Goal: Transaction & Acquisition: Purchase product/service

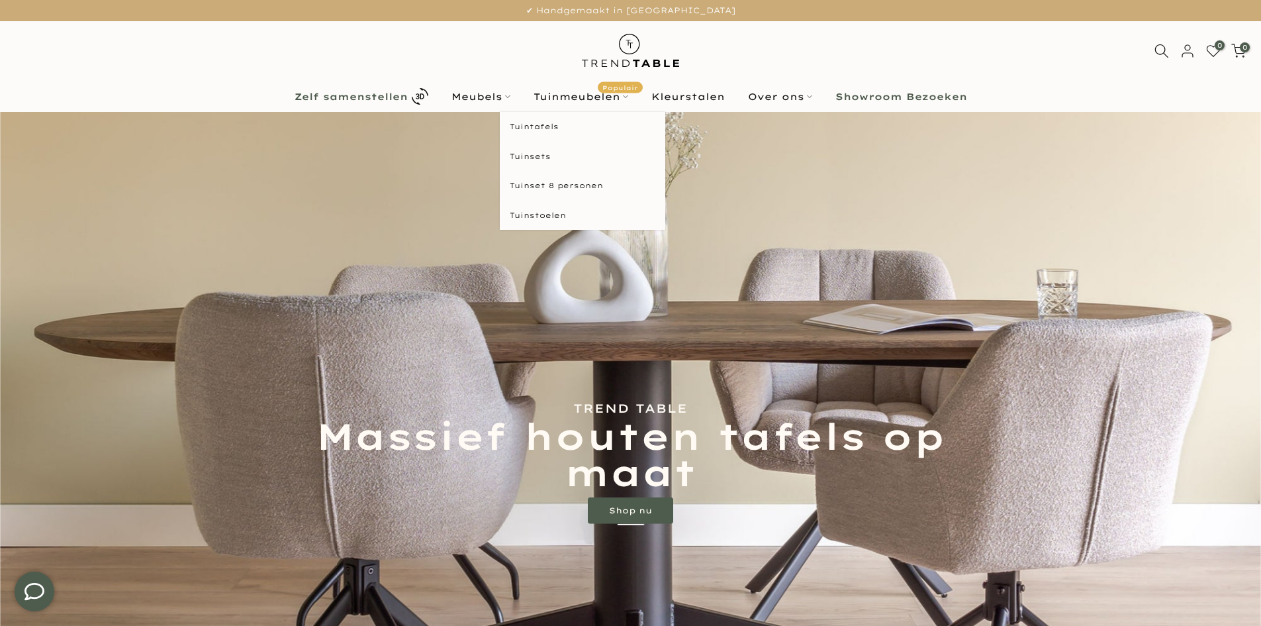
type input "****"
click at [362, 99] on b "Zelf samenstellen" at bounding box center [351, 96] width 113 height 9
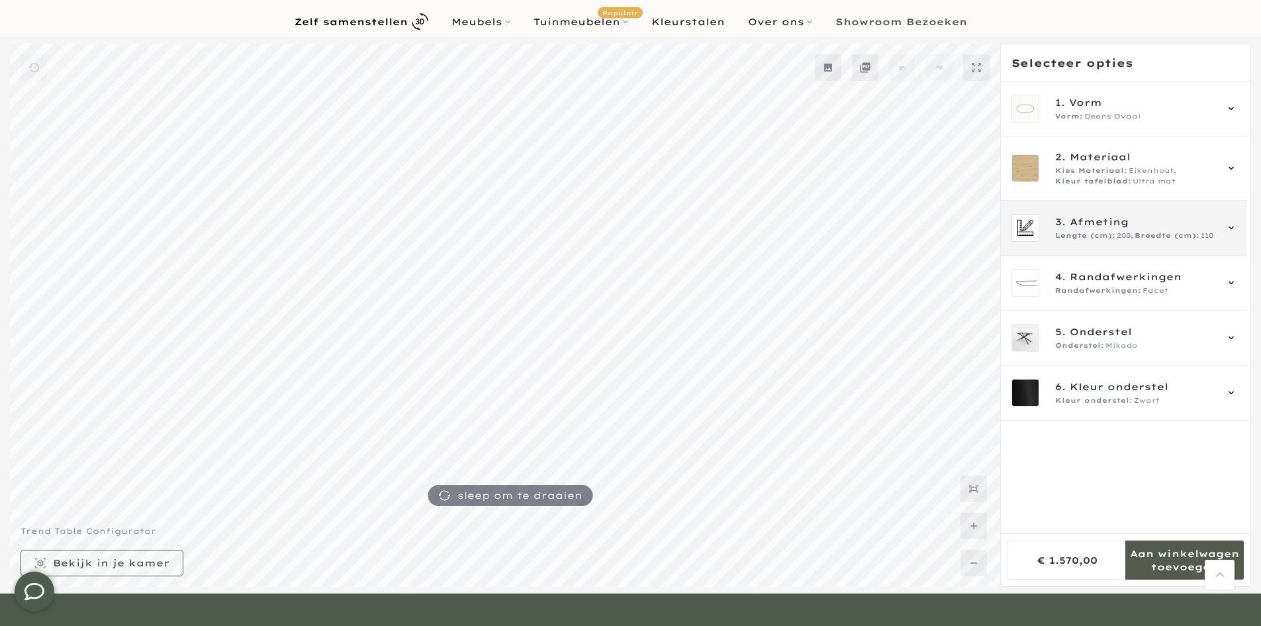
scroll to position [66, 0]
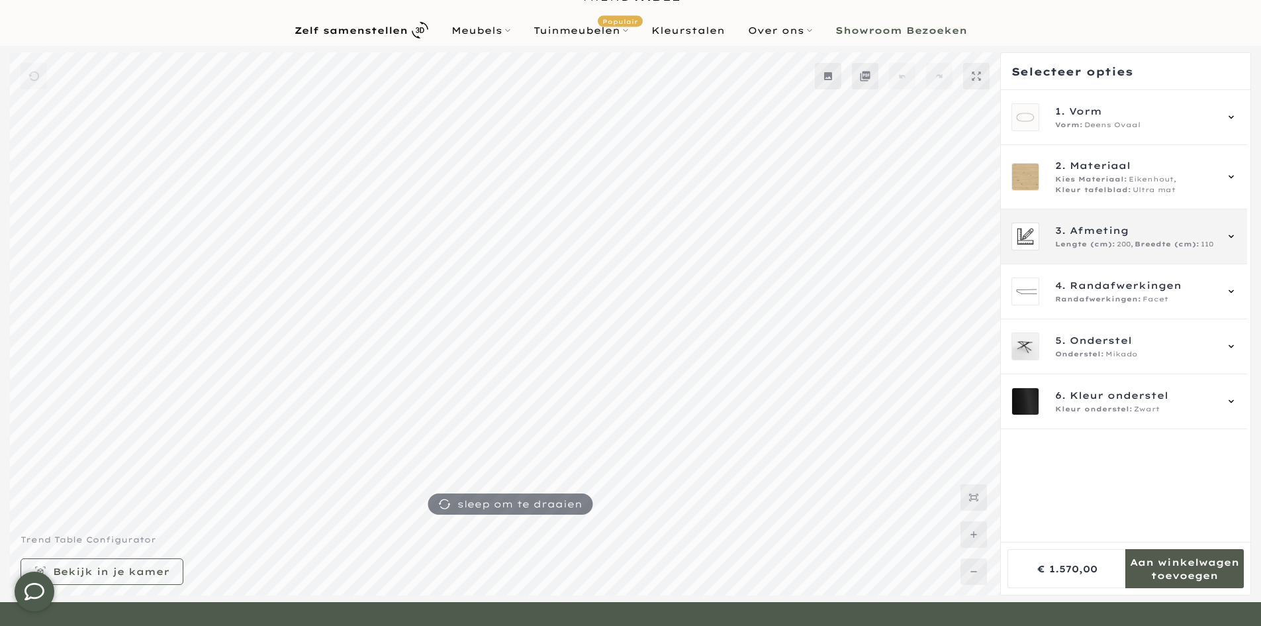
type input "****"
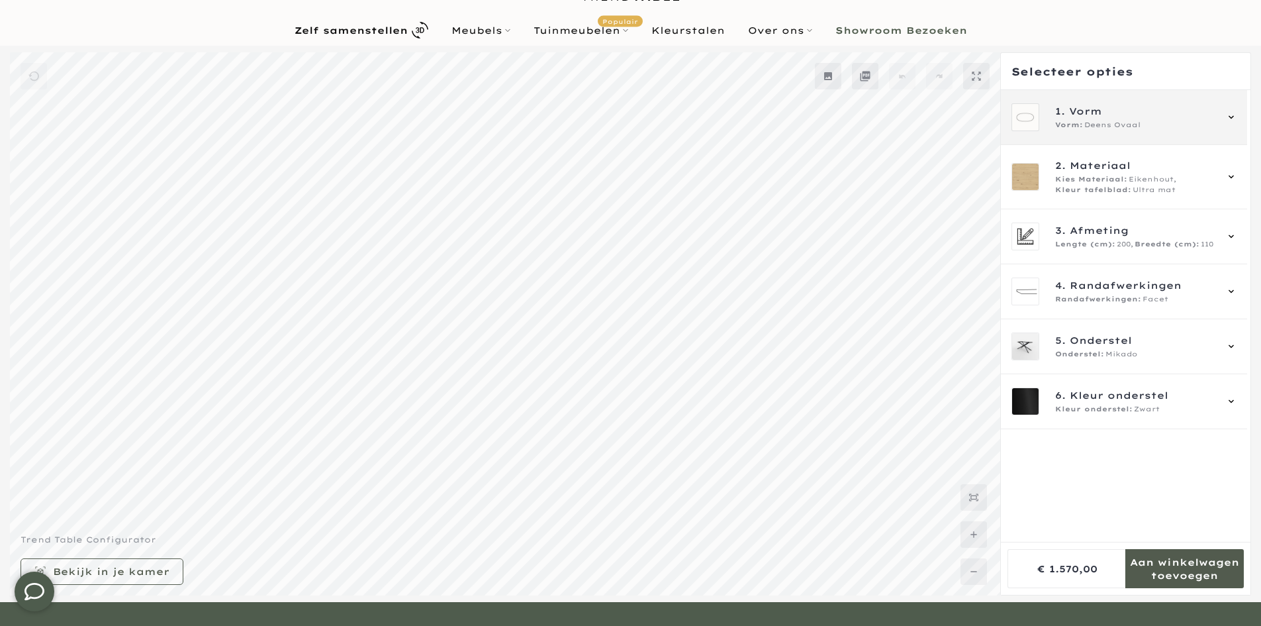
click at [1107, 130] on span "Deens Ovaal" at bounding box center [1113, 125] width 56 height 11
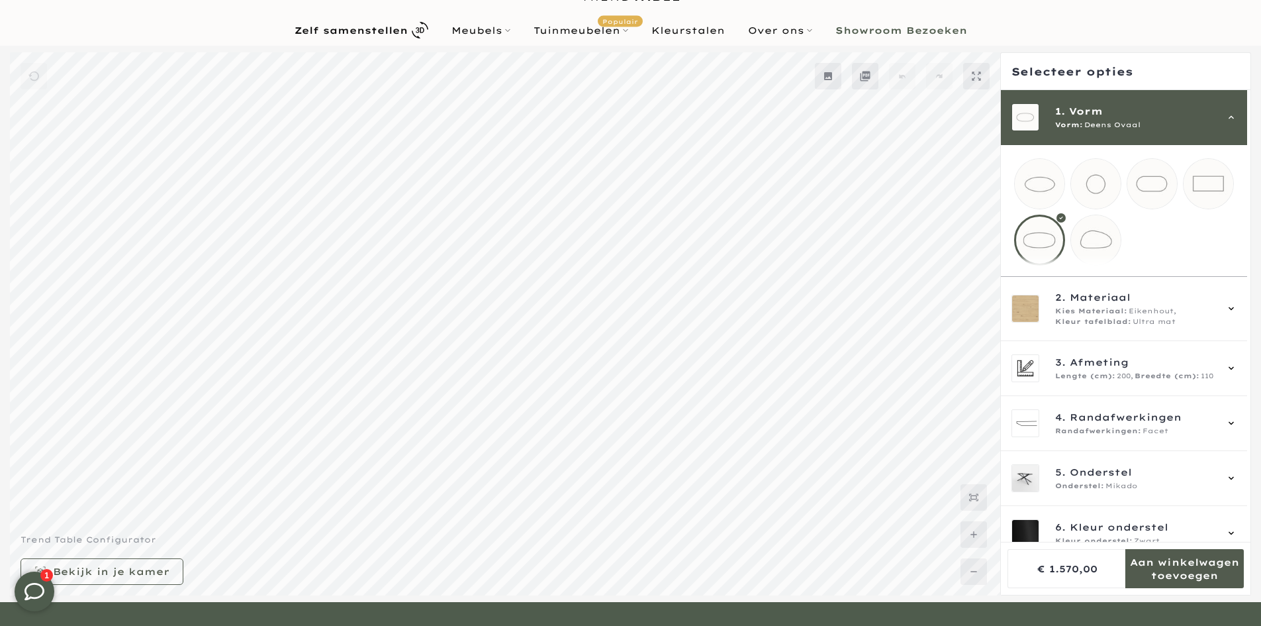
click at [1104, 124] on span "Deens Ovaal" at bounding box center [1113, 125] width 56 height 11
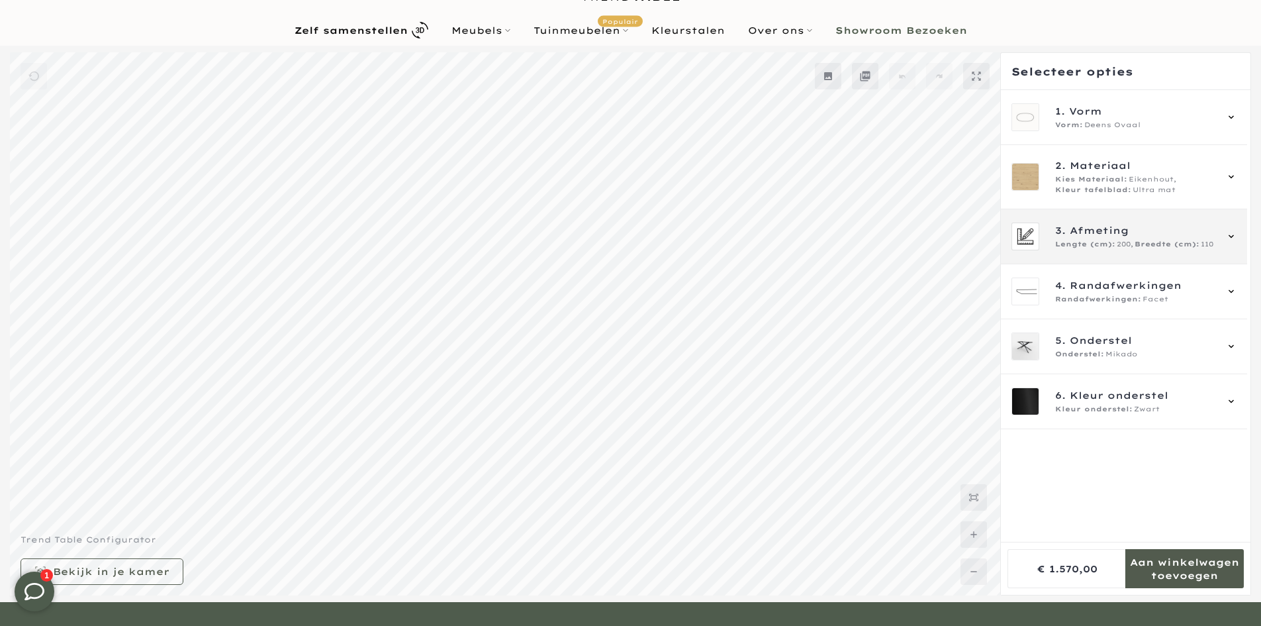
click at [1135, 250] on span "Breedte (cm):" at bounding box center [1167, 244] width 65 height 11
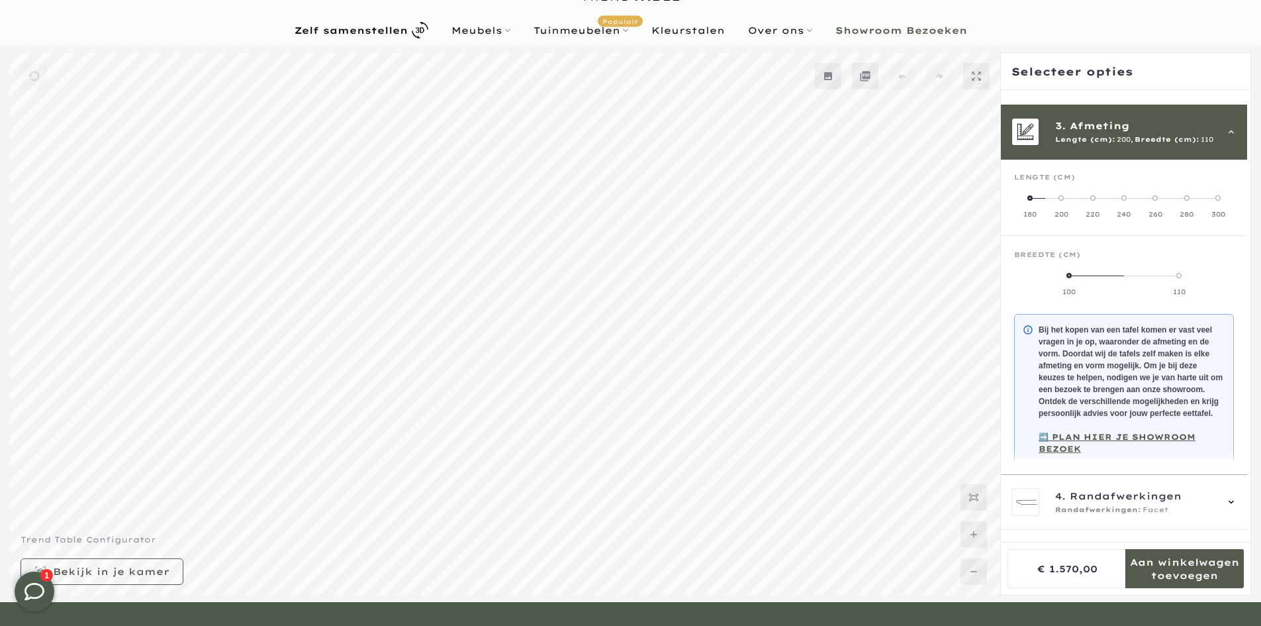
scroll to position [119, 0]
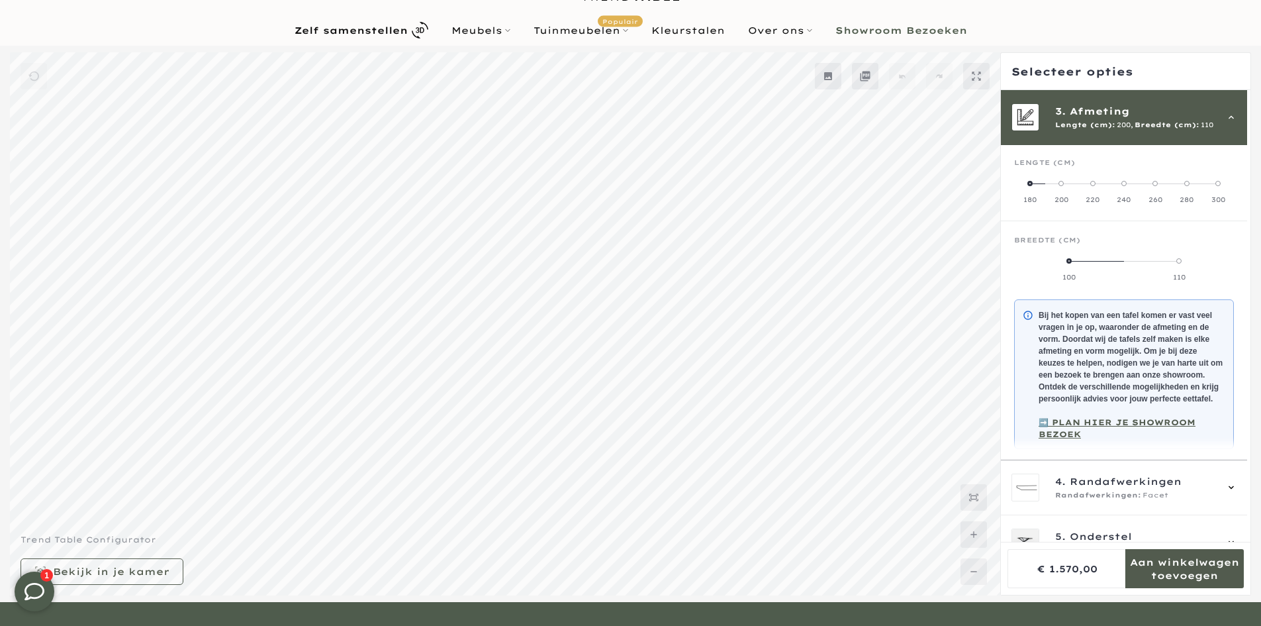
click at [1100, 190] on label "220" at bounding box center [1092, 191] width 31 height 26
click at [1179, 264] on label "120" at bounding box center [1197, 269] width 73 height 26
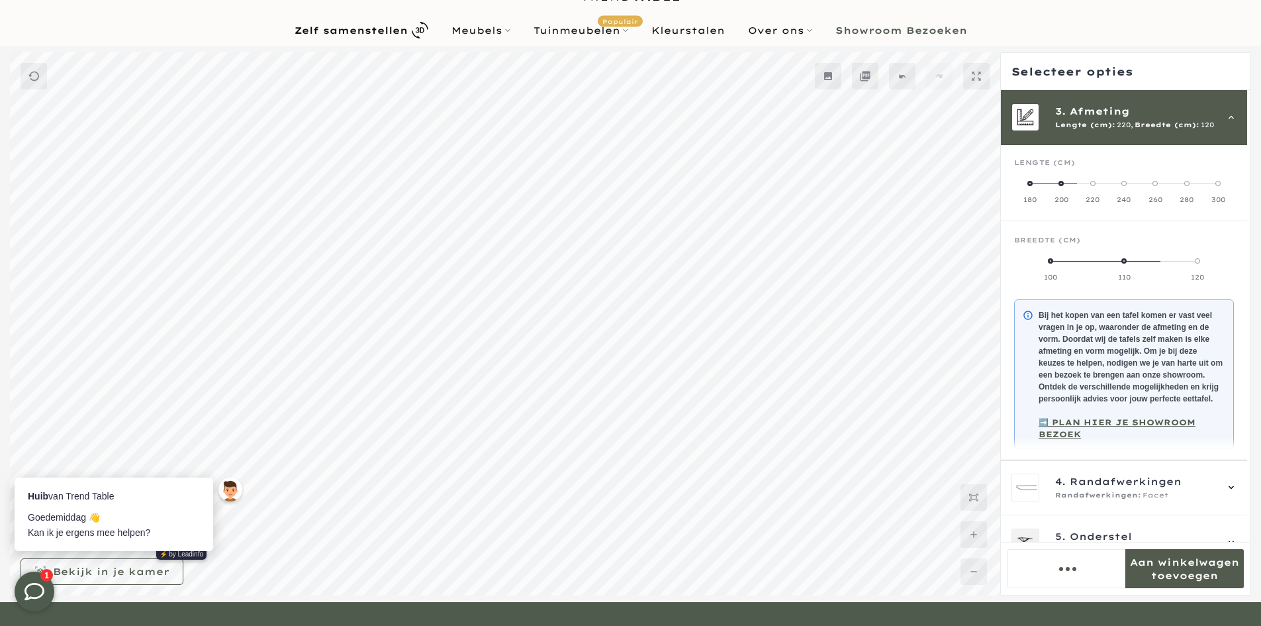
click at [1128, 267] on label "110" at bounding box center [1124, 269] width 73 height 26
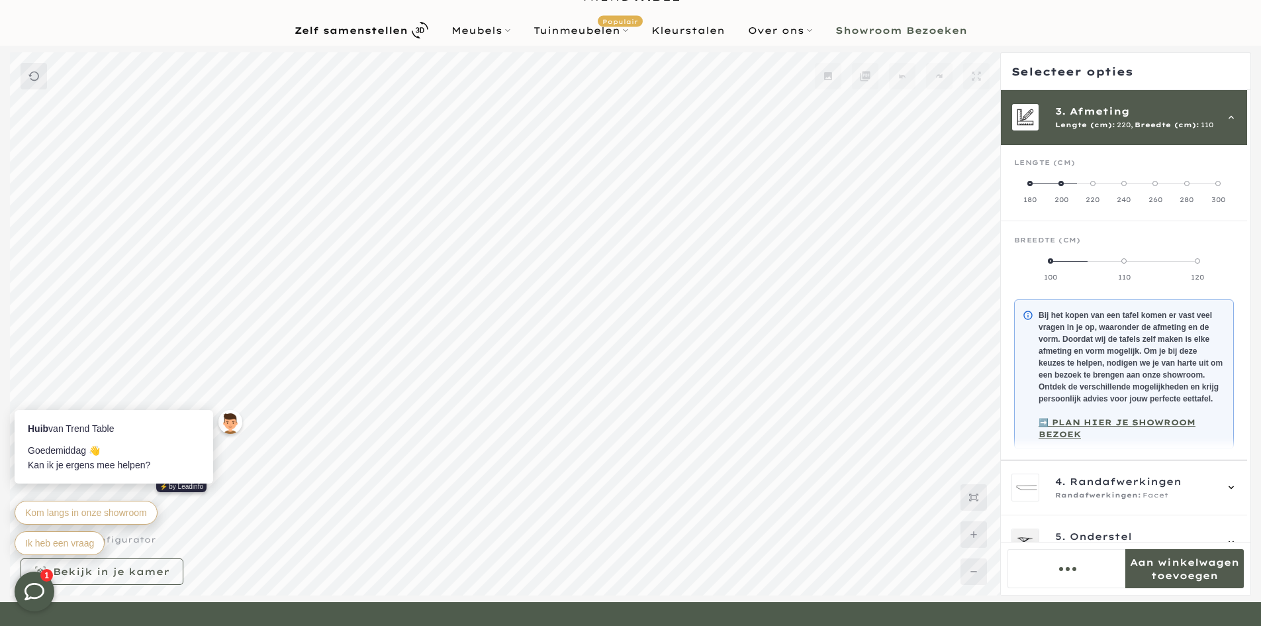
click at [1063, 269] on label "100" at bounding box center [1050, 269] width 73 height 26
click at [1130, 267] on label "110" at bounding box center [1124, 269] width 73 height 26
click at [1118, 122] on span "220," at bounding box center [1125, 125] width 17 height 11
